Goal: Navigation & Orientation: Find specific page/section

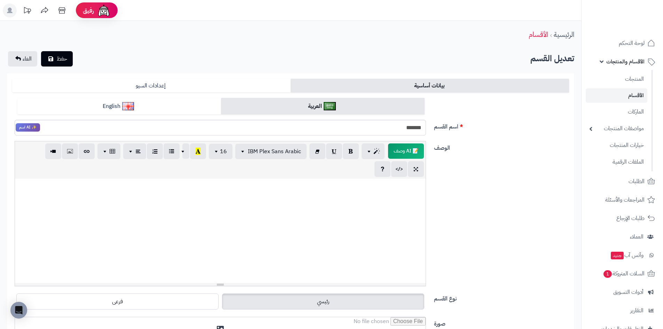
scroll to position [72, 0]
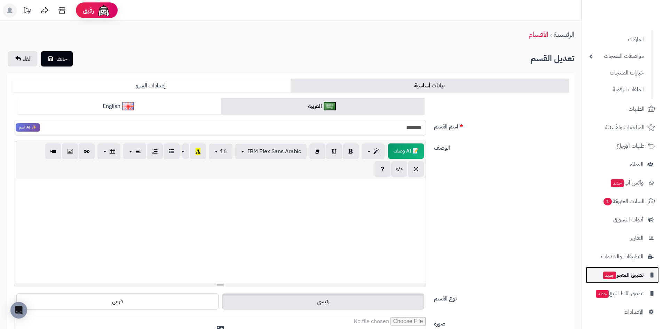
click at [636, 277] on span "تطبيق المتجر جديد" at bounding box center [623, 275] width 41 height 10
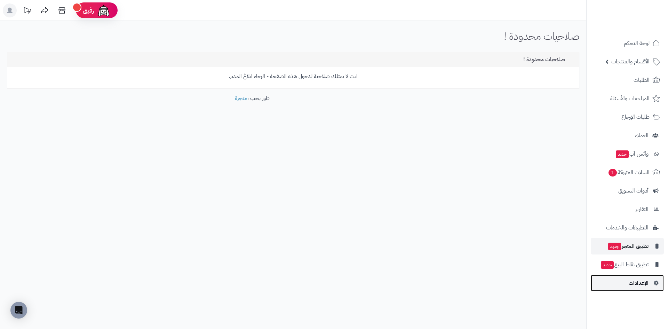
click at [643, 282] on span "الإعدادات" at bounding box center [639, 283] width 20 height 10
